Goal: Task Accomplishment & Management: Use online tool/utility

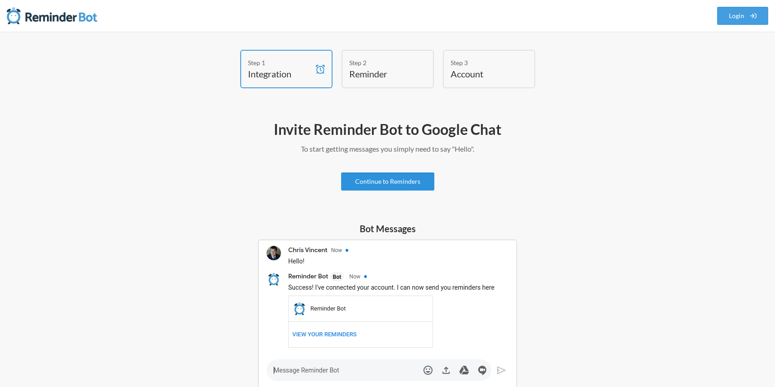
click at [384, 177] on link "Continue to Reminders" at bounding box center [387, 181] width 93 height 18
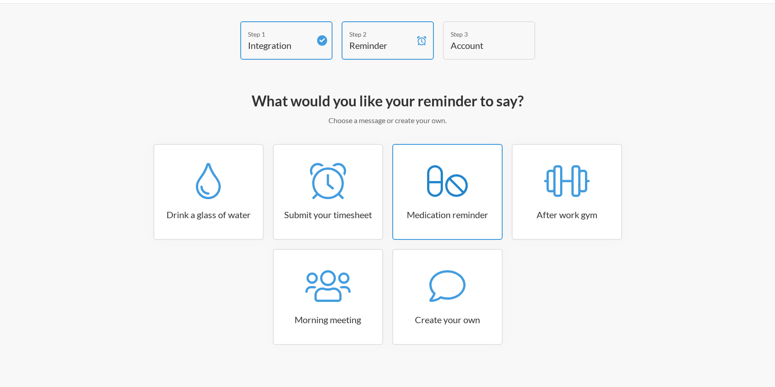
scroll to position [34, 0]
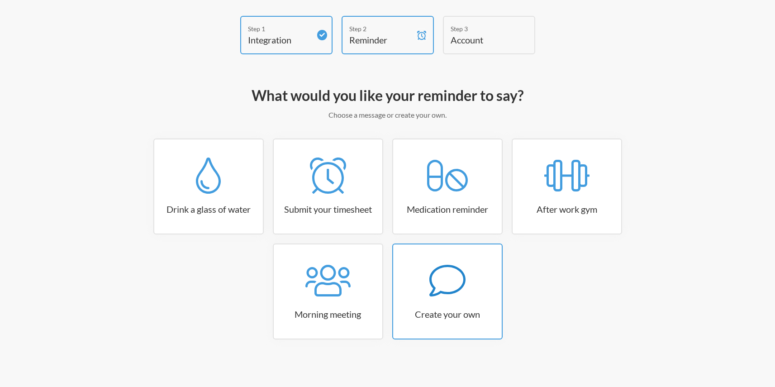
click at [459, 292] on icon at bounding box center [447, 280] width 36 height 36
select select "08:30:00"
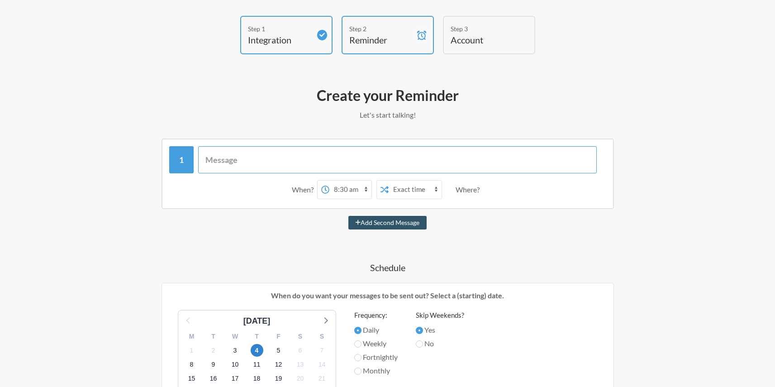
click at [301, 151] on input "text" at bounding box center [397, 159] width 399 height 27
paste input "Hey everyone 👋 Don’t forget to update your tasks in the tracker [DATE]. It’ll m…"
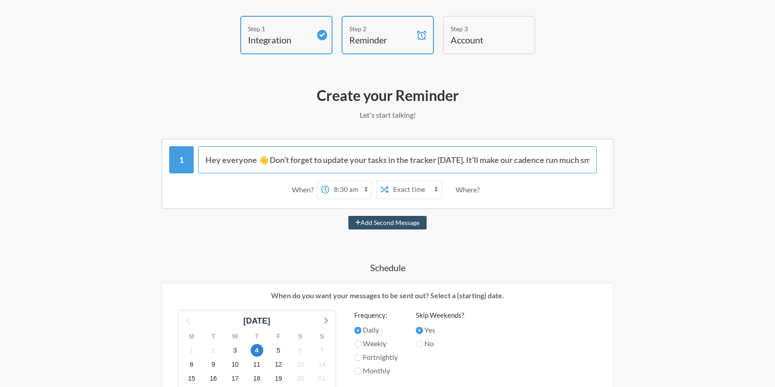
scroll to position [0, 202]
click at [291, 155] on input "Hey everyone 👋 Don’t forget to update your tasks in the tracker [DATE]. It’ll m…" at bounding box center [397, 159] width 399 height 27
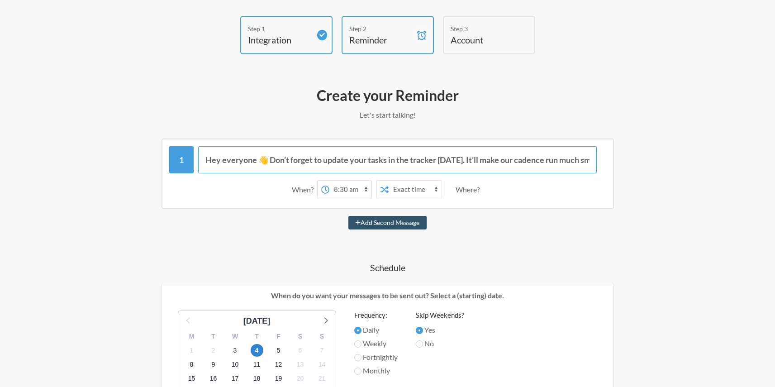
click at [267, 159] on input "Hey everyone 👋 Don’t forget to update your tasks in the tracker [DATE]. It’ll m…" at bounding box center [397, 159] width 399 height 27
type input "Hey everyone 👋 Don’t forget to update your tasks in the tracker [DATE]. It’ll m…"
click at [348, 216] on button "Add Second Message" at bounding box center [387, 223] width 78 height 14
select select "09:30:00"
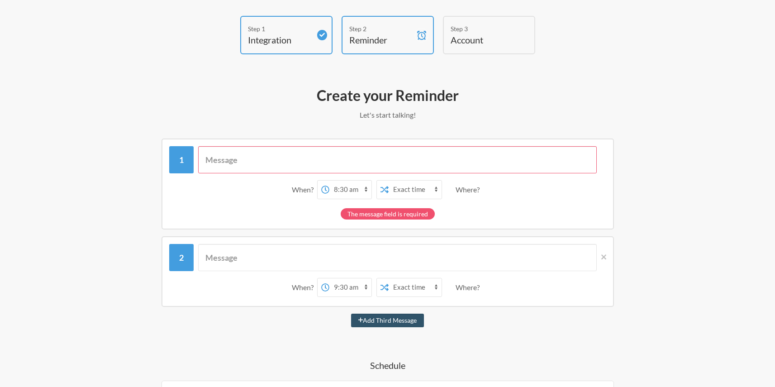
click at [272, 165] on input "text" at bounding box center [397, 159] width 399 height 27
paste input "Hey everyone 👋 Don’t forget to update your tasks in the tracker [DATE]. It’ll m…"
type input "Hey everyone 👋 Don’t forget to update your tasks in the tracker [DATE]. It’ll m…"
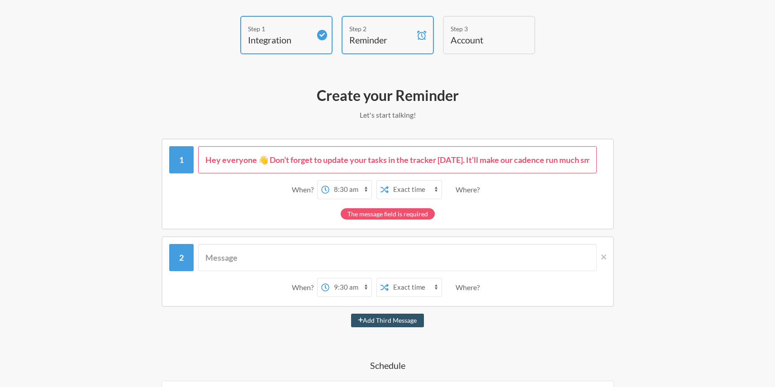
scroll to position [0, 202]
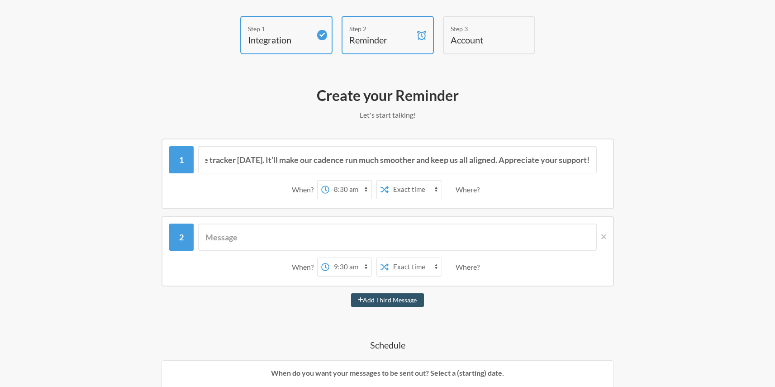
click at [350, 191] on select "12:00 am 12:15 am 12:30 am 12:45 am 1:00 am 1:15 am 1:30 am 1:45 am 2:00 am 2:1…" at bounding box center [350, 190] width 42 height 18
select select "18:45:00"
click at [329, 181] on select "12:00 am 12:15 am 12:30 am 12:45 am 1:00 am 1:15 am 1:30 am 1:45 am 2:00 am 2:1…" at bounding box center [350, 190] width 42 height 18
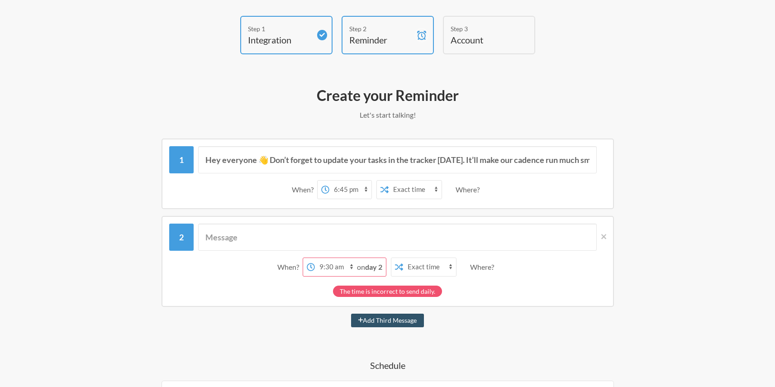
click at [466, 187] on div "Where?" at bounding box center [470, 189] width 28 height 19
click at [468, 188] on div "Where?" at bounding box center [470, 189] width 28 height 19
click at [475, 190] on div "Where?" at bounding box center [470, 189] width 28 height 19
click at [606, 236] on icon at bounding box center [603, 237] width 5 height 8
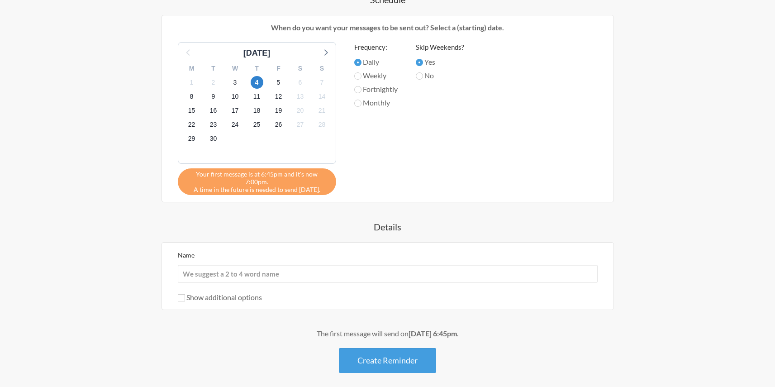
scroll to position [319, 0]
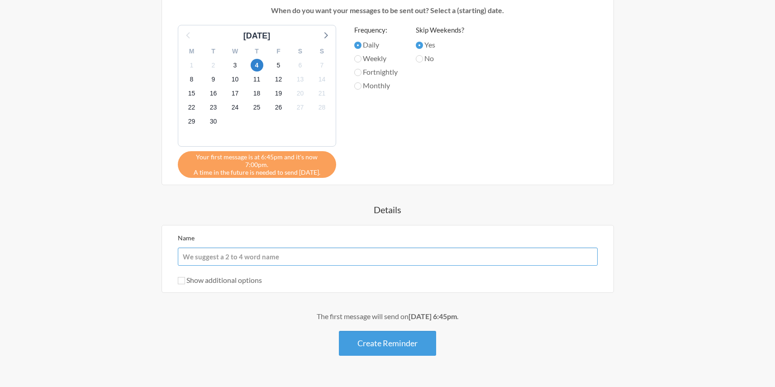
click at [355, 247] on input "Name" at bounding box center [388, 256] width 420 height 18
type input "Update Tracker"
click at [185, 276] on label "Show additional options" at bounding box center [220, 280] width 84 height 9
click at [185, 277] on input "Show additional options" at bounding box center [181, 280] width 7 height 7
checkbox input "true"
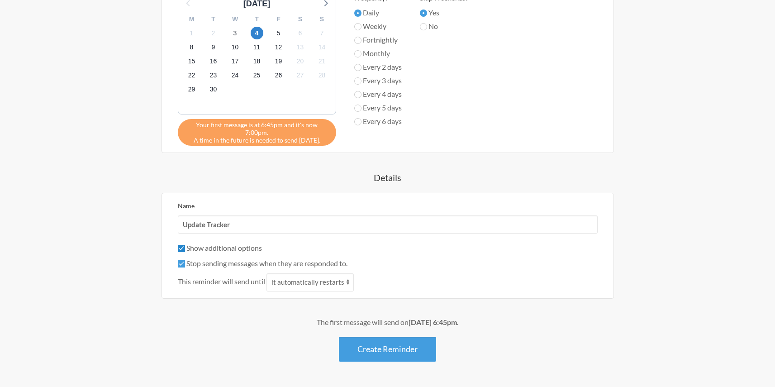
scroll to position [354, 0]
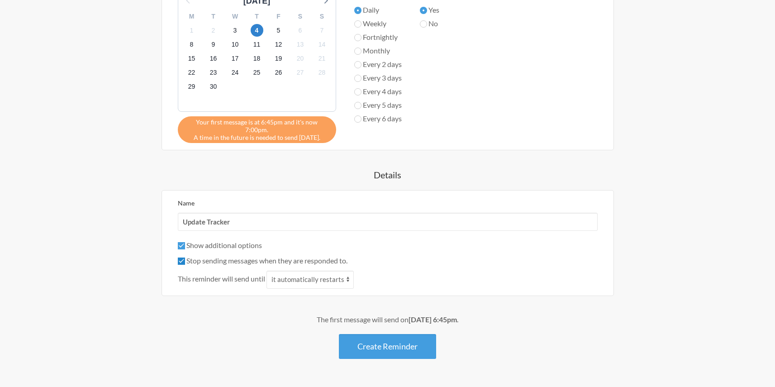
click at [181, 257] on input "Stop sending messages when they are responded to." at bounding box center [181, 260] width 7 height 7
checkbox input "false"
click at [400, 347] on button "Create Reminder" at bounding box center [387, 346] width 97 height 25
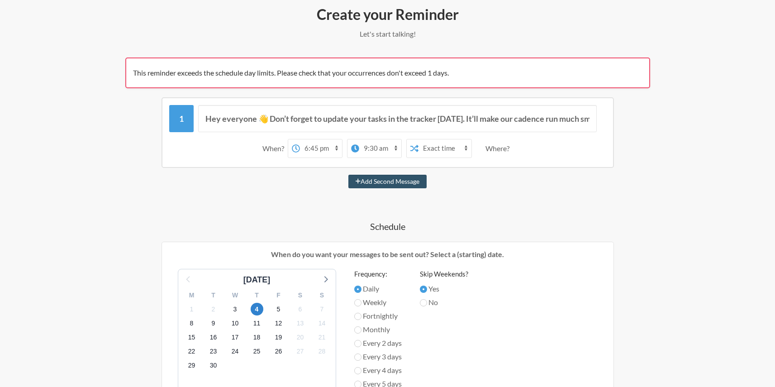
scroll to position [120, 0]
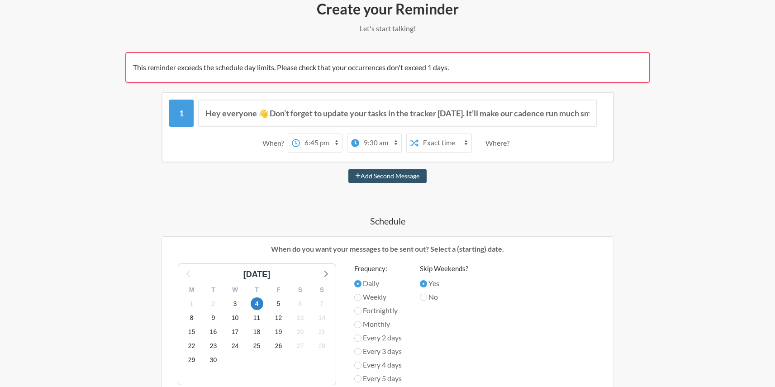
click at [382, 142] on select "12:00 am 12:15 am 12:30 am 12:45 am 1:00 am 1:15 am 1:30 am 1:45 am 2:00 am 2:1…" at bounding box center [380, 143] width 42 height 18
select select "18:45:00"
click at [359, 134] on select "12:00 am 12:15 am 12:30 am 12:45 am 1:00 am 1:15 am 1:30 am 1:45 am 2:00 am 2:1…" at bounding box center [380, 143] width 42 height 18
click at [360, 143] on select "12:00 am 12:15 am 12:30 am 12:45 am 1:00 am 1:15 am 1:30 am 1:45 am 2:00 am 2:1…" at bounding box center [366, 143] width 42 height 18
click at [401, 137] on div "on day 2" at bounding box center [401, 143] width 29 height 18
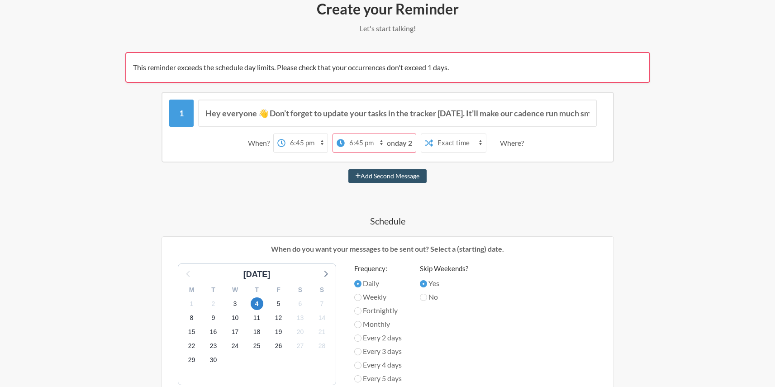
click at [401, 142] on strong "day 2" at bounding box center [403, 142] width 17 height 9
click at [447, 154] on div "When? 12:00 am 12:15 am 12:30 am 12:45 am 1:00 am 1:15 am 1:30 am 1:45 am 2:00 …" at bounding box center [387, 143] width 437 height 28
click at [398, 142] on strong "day 2" at bounding box center [403, 142] width 17 height 9
click at [399, 144] on strong "day 2" at bounding box center [403, 142] width 17 height 9
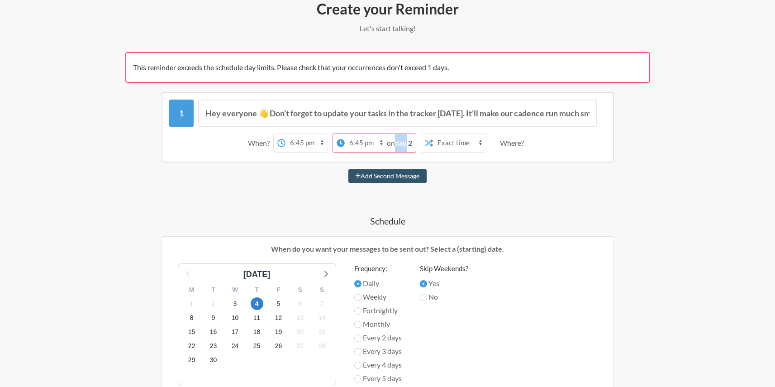
click at [399, 144] on strong "day 2" at bounding box center [403, 142] width 17 height 9
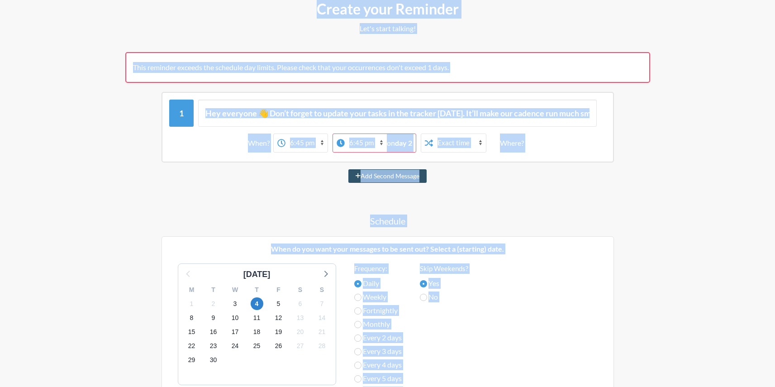
click at [399, 144] on strong "day 2" at bounding box center [403, 142] width 17 height 9
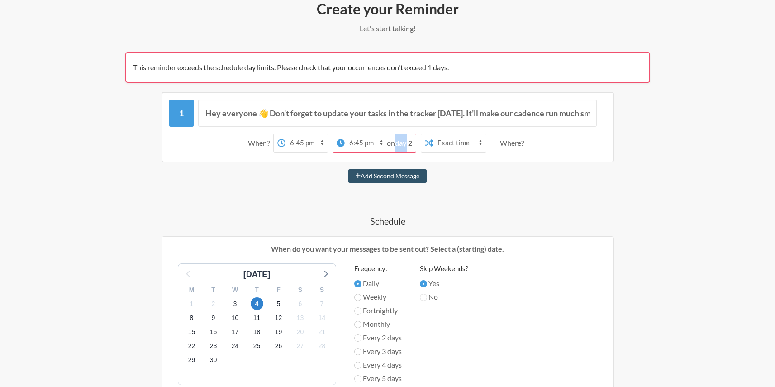
click at [399, 144] on strong "day 2" at bounding box center [403, 142] width 17 height 9
click at [365, 142] on select "12:00 am 12:15 am 12:30 am 12:45 am 1:00 am 1:15 am 1:30 am 1:45 am 2:00 am 2:1…" at bounding box center [366, 143] width 42 height 18
click at [466, 143] on select "Exact time Random time" at bounding box center [459, 143] width 53 height 18
click at [330, 162] on div "Hey everyone 👋 Don’t forget to update your tasks in the tracker [DATE]. It’ll m…" at bounding box center [387, 374] width 525 height 565
click at [338, 159] on div "Hey everyone 👋 Don’t forget to update your tasks in the tracker [DATE]. It’ll m…" at bounding box center [388, 127] width 452 height 71
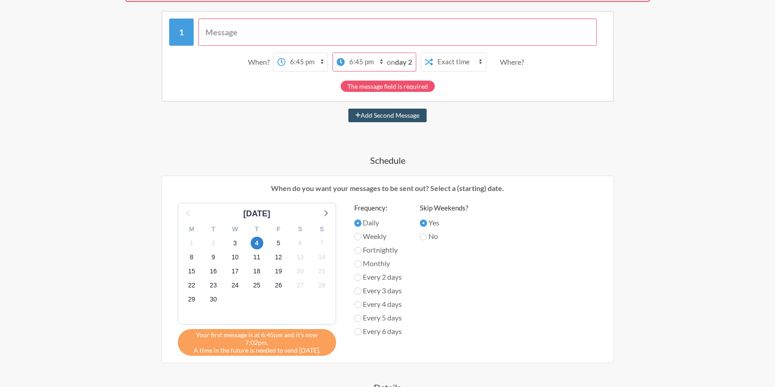
scroll to position [0, 0]
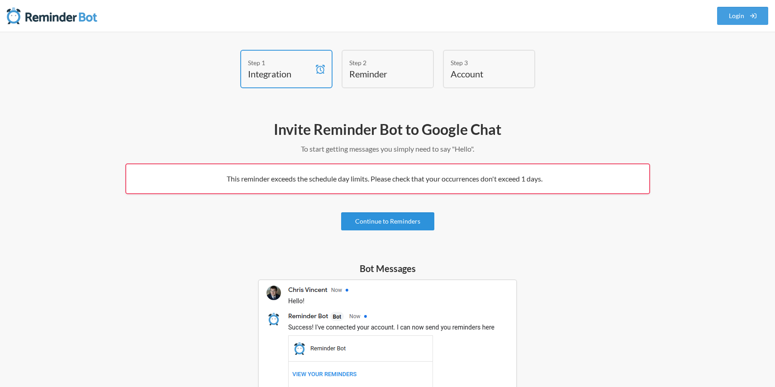
click at [403, 222] on link "Continue to Reminders" at bounding box center [387, 221] width 93 height 18
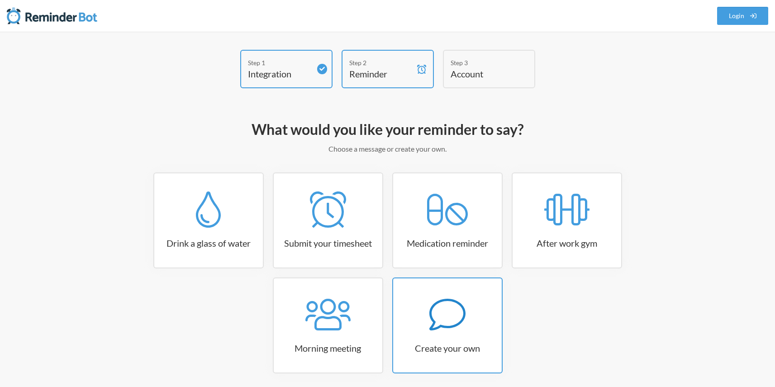
click at [450, 311] on icon at bounding box center [447, 314] width 36 height 36
select select "07:30:00"
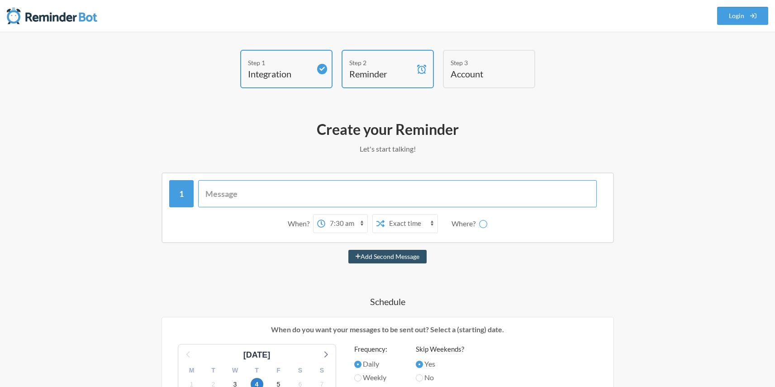
click at [327, 194] on input "text" at bounding box center [397, 193] width 399 height 27
paste input "Hey everyone 👋 Don’t forget to update your tasks in the tracker [DATE]. It’ll m…"
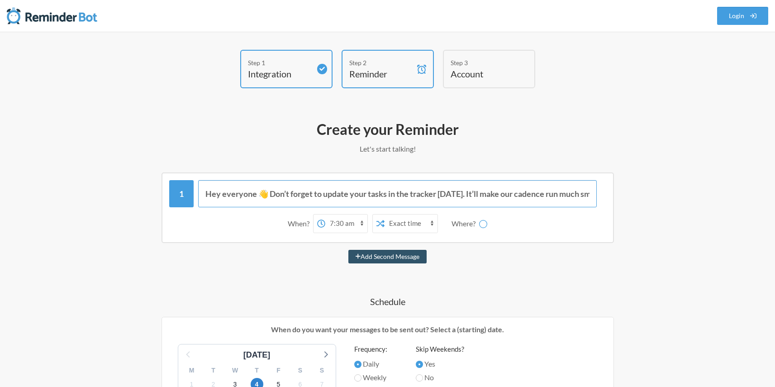
scroll to position [0, 202]
type input "Hey everyone 👋 Don’t forget to update your tasks in the tracker [DATE]. It’ll m…"
click at [353, 224] on select "12:00 am 12:15 am 12:30 am 12:45 am 1:00 am 1:15 am 1:30 am 1:45 am 2:00 am 2:1…" at bounding box center [350, 223] width 42 height 18
select select "18:45:00"
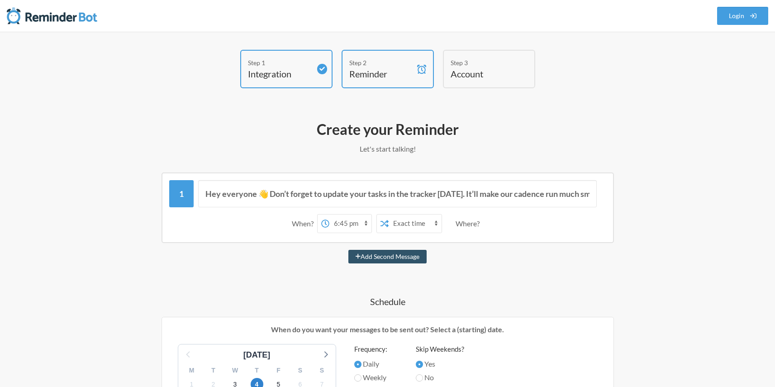
click at [329, 214] on select "12:00 am 12:15 am 12:30 am 12:45 am 1:00 am 1:15 am 1:30 am 1:45 am 2:00 am 2:1…" at bounding box center [350, 223] width 42 height 18
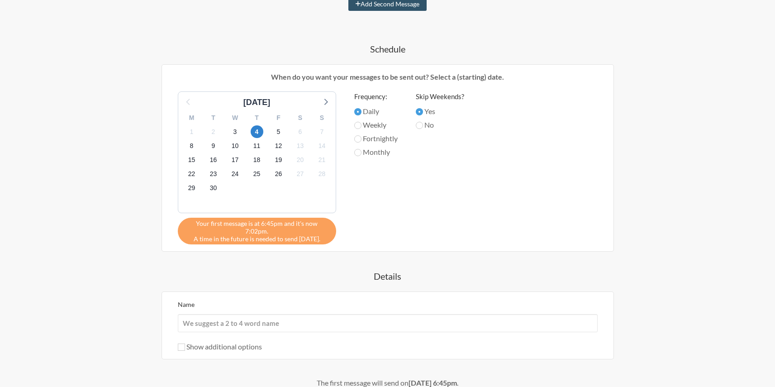
scroll to position [334, 0]
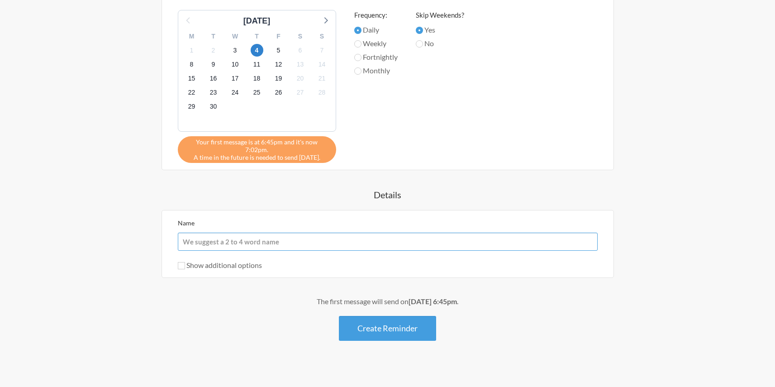
click at [277, 233] on input "Name" at bounding box center [388, 242] width 420 height 18
